Goal: Obtain resource: Obtain resource

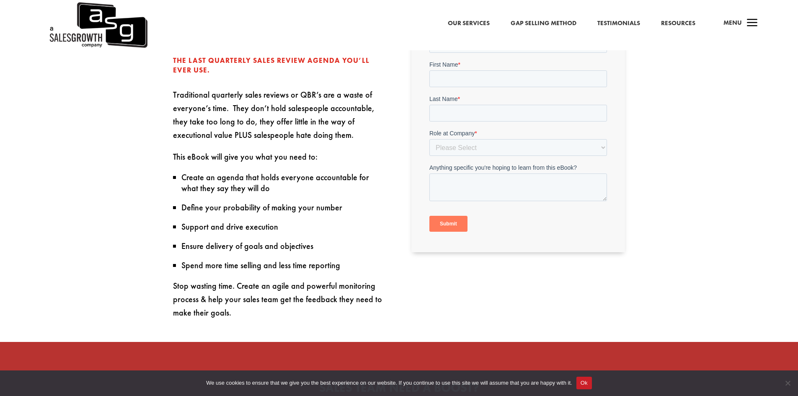
scroll to position [377, 0]
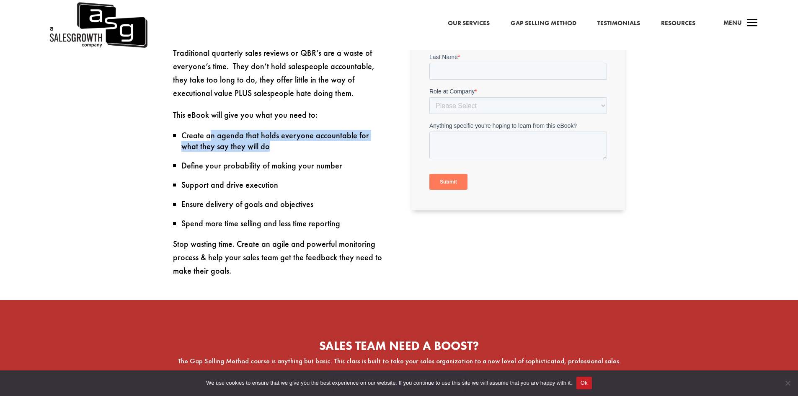
drag, startPoint x: 208, startPoint y: 140, endPoint x: 248, endPoint y: 157, distance: 42.6
click at [248, 157] on ul "Create an agenda that holds everyone accountable for what they say they will do" at bounding box center [280, 145] width 214 height 30
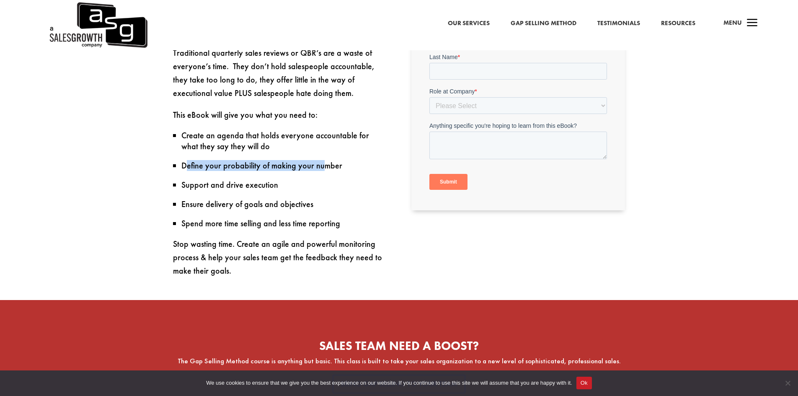
drag, startPoint x: 188, startPoint y: 167, endPoint x: 322, endPoint y: 168, distance: 134.0
click at [322, 168] on li "Define your probability of making your number" at bounding box center [283, 165] width 205 height 11
drag, startPoint x: 186, startPoint y: 190, endPoint x: 271, endPoint y: 191, distance: 85.5
click at [271, 190] on li "Support and drive execution" at bounding box center [283, 184] width 205 height 11
drag, startPoint x: 182, startPoint y: 208, endPoint x: 306, endPoint y: 207, distance: 124.0
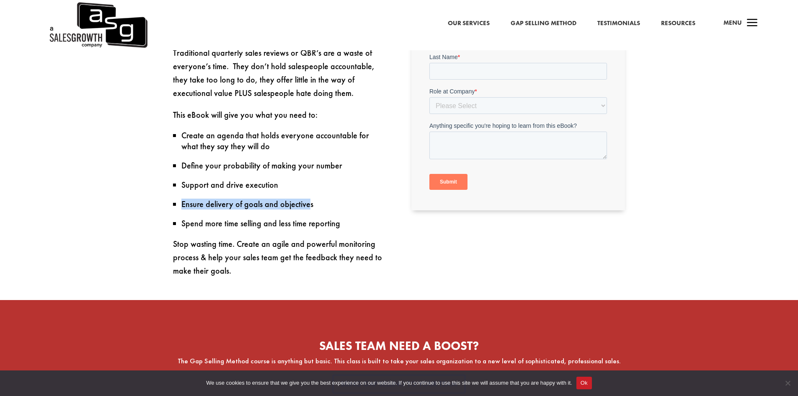
click at [306, 207] on li "Ensure delivery of goals and objectives" at bounding box center [283, 204] width 205 height 11
drag, startPoint x: 192, startPoint y: 227, endPoint x: 304, endPoint y: 226, distance: 111.8
click at [304, 226] on li "Spend more time selling and less time reporting" at bounding box center [283, 223] width 205 height 11
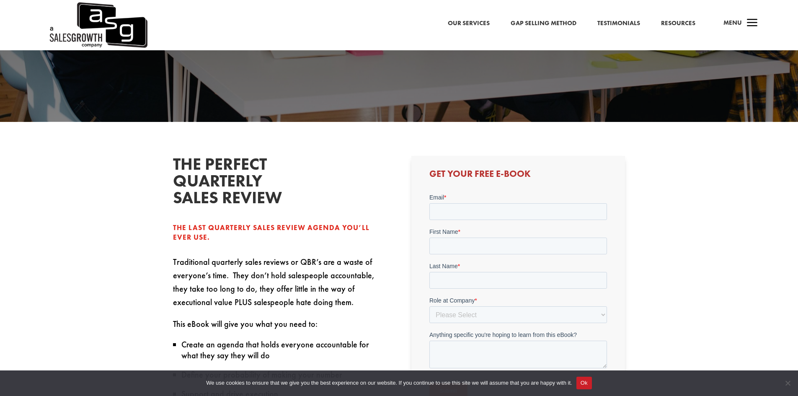
scroll to position [168, 0]
click at [470, 206] on input "Email *" at bounding box center [518, 212] width 178 height 17
click at [381, 222] on div "The Perfect quarterly sales review The Last Quarterly Sales Review Agenda You’l…" at bounding box center [280, 321] width 214 height 330
click at [462, 206] on input "Email *" at bounding box center [518, 212] width 178 height 17
type input "[EMAIL_ADDRESS][DOMAIN_NAME]"
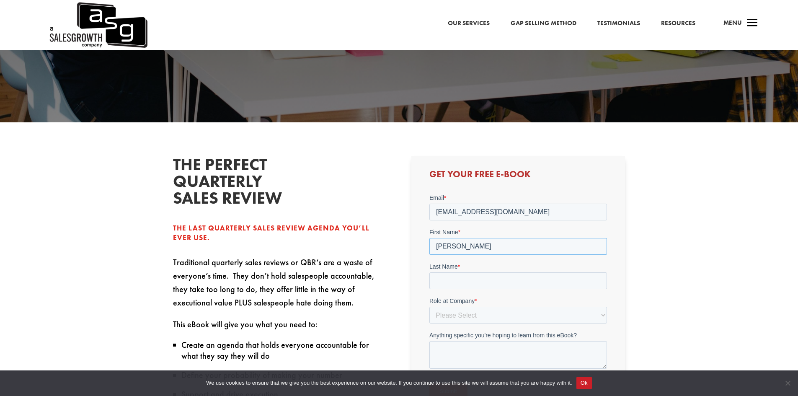
type input "[PERSON_NAME]"
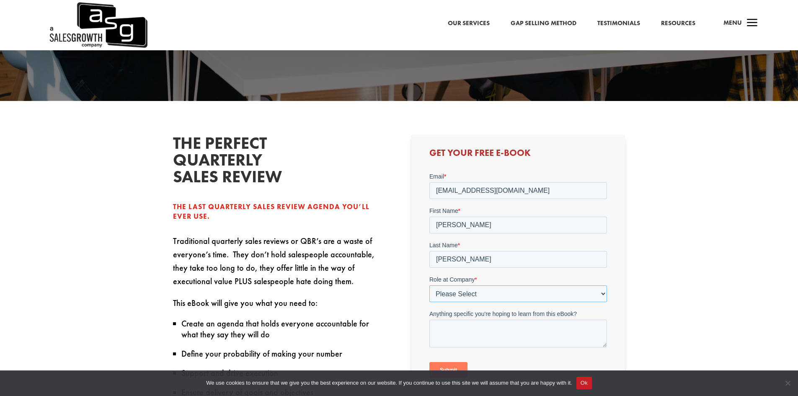
scroll to position [209, 0]
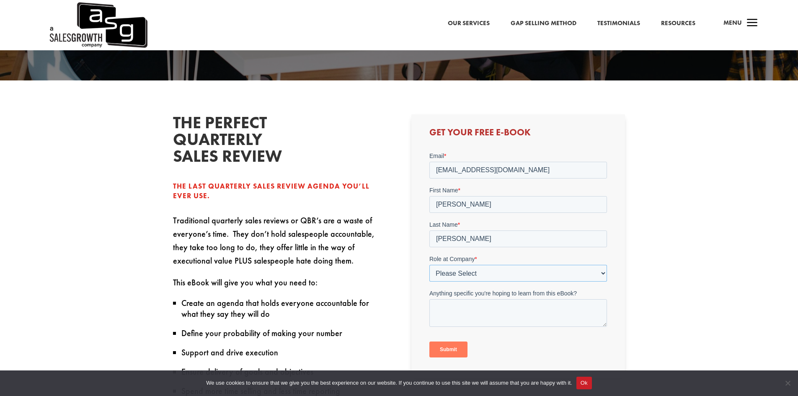
click at [498, 277] on select "Please Select C-Level (CRO, CSO, etc) Senior Leadership (VP of Sales, VP of Ena…" at bounding box center [518, 273] width 178 height 17
select select "Director/Manager (Sales Director, Regional Sales Manager, etc)"
click at [429, 265] on select "Please Select C-Level (CRO, CSO, etc) Senior Leadership (VP of Sales, VP of Ena…" at bounding box center [518, 273] width 178 height 17
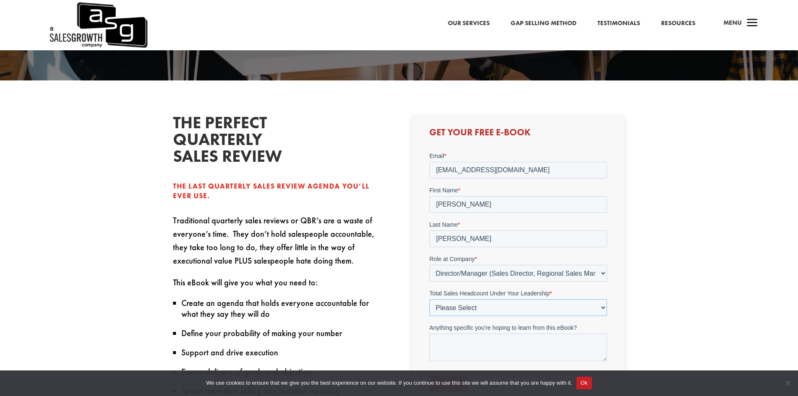
click at [474, 312] on select "Please Select Just Me 1-9 [PHONE_NUMBER] [PHONE_NUMBER]+" at bounding box center [518, 307] width 178 height 17
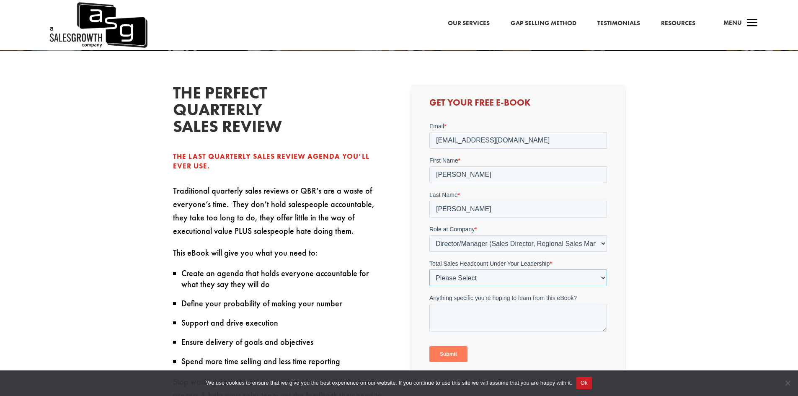
scroll to position [251, 0]
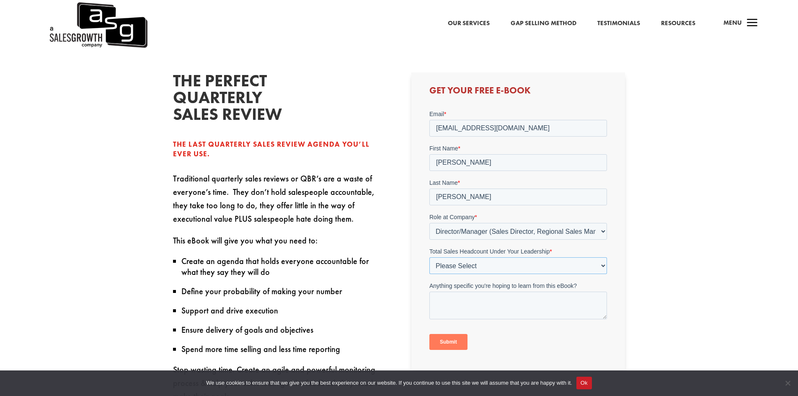
click at [479, 272] on select "Please Select Just Me 1-9 [PHONE_NUMBER] [PHONE_NUMBER]+" at bounding box center [518, 265] width 178 height 17
select select "1-9"
click at [429, 257] on select "Please Select Just Me 1-9 [PHONE_NUMBER] [PHONE_NUMBER]+" at bounding box center [518, 265] width 178 height 17
click at [475, 312] on textarea "Anything specific you're hoping to learn from this eBook?" at bounding box center [518, 306] width 178 height 28
type textarea "S"
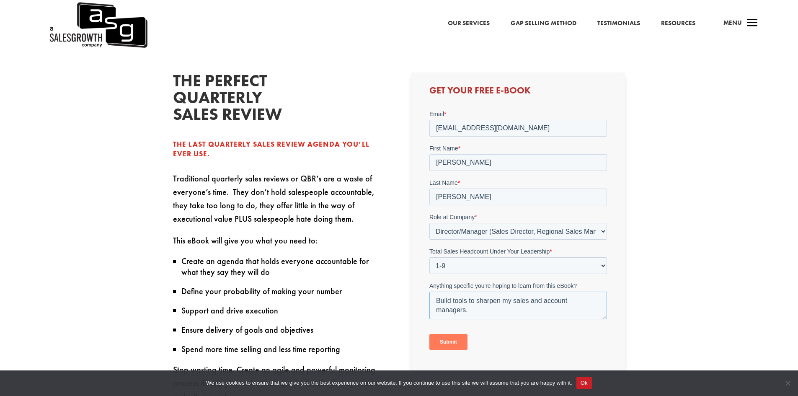
type textarea "Build tools to sharpen my sales and account managers."
click at [451, 336] on input "Submit" at bounding box center [448, 342] width 38 height 16
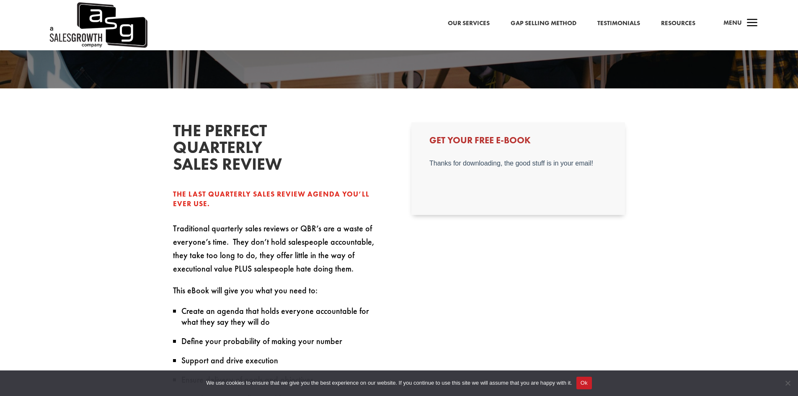
scroll to position [126, 0]
